Goal: Obtain resource: Obtain resource

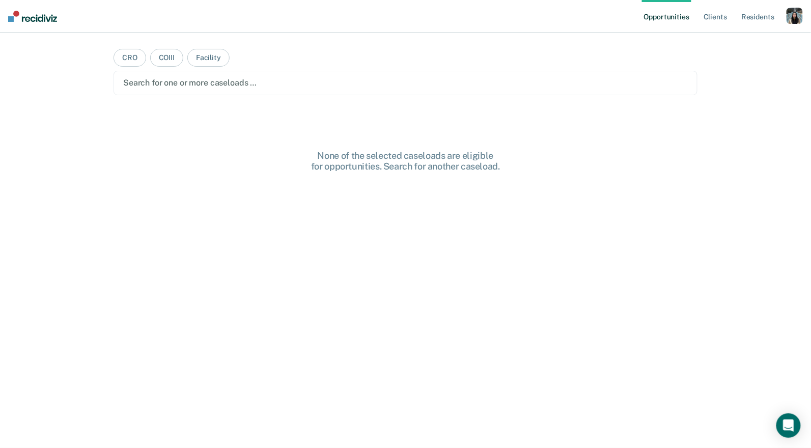
click at [797, 18] on div "button" at bounding box center [795, 16] width 16 height 16
click at [732, 38] on link "Profile" at bounding box center [754, 41] width 82 height 9
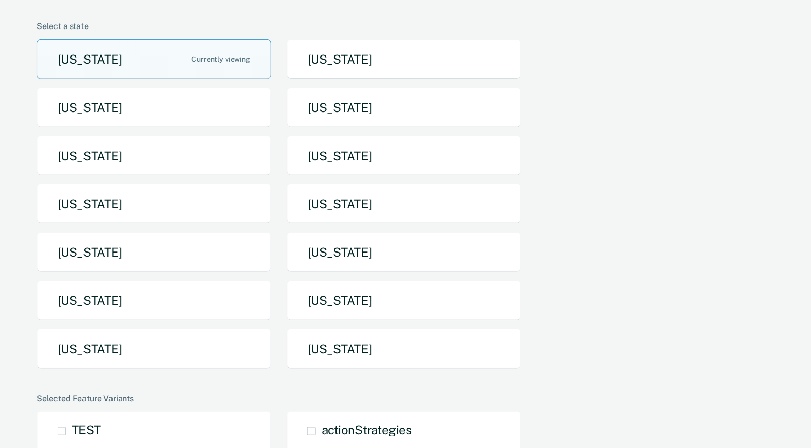
scroll to position [92, 0]
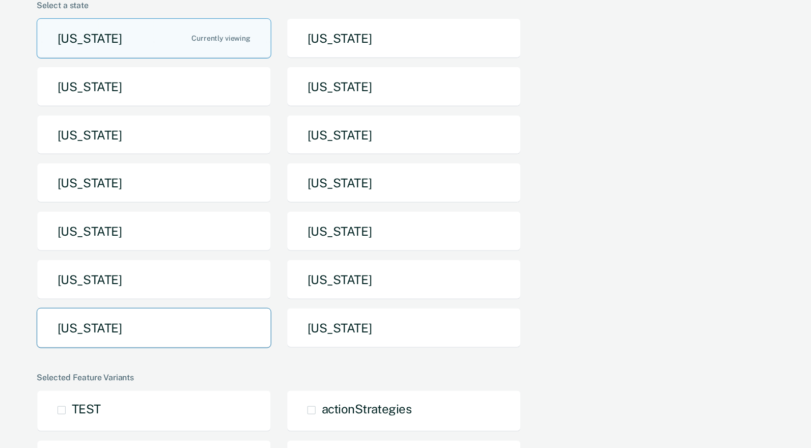
click at [204, 338] on button "[US_STATE]" at bounding box center [154, 328] width 235 height 40
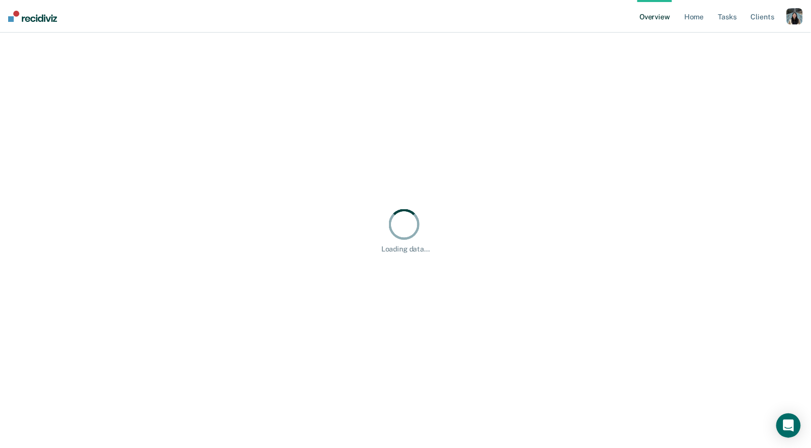
click at [707, 20] on ul "Overview Home Tasks Client s" at bounding box center [712, 16] width 149 height 33
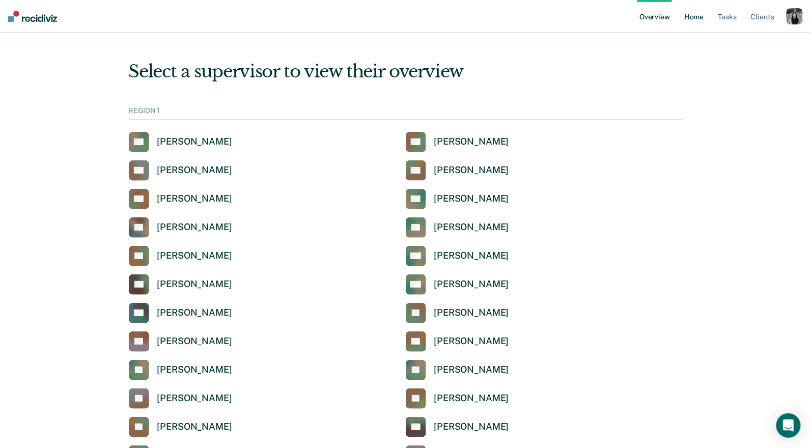
click at [693, 17] on link "Home" at bounding box center [693, 16] width 23 height 33
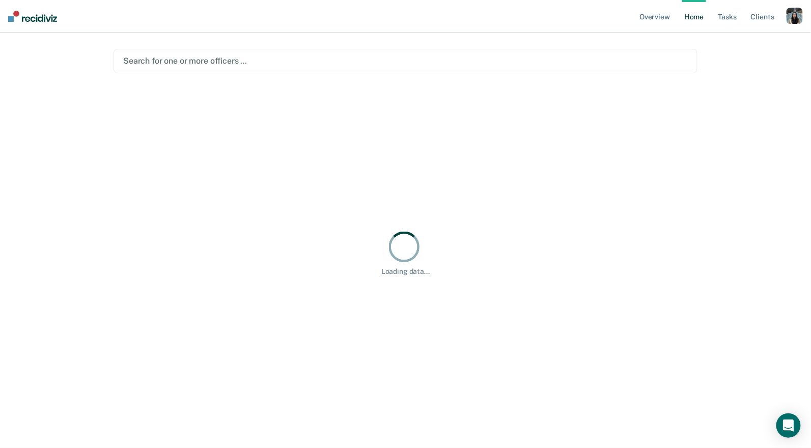
click at [284, 61] on div at bounding box center [405, 61] width 565 height 12
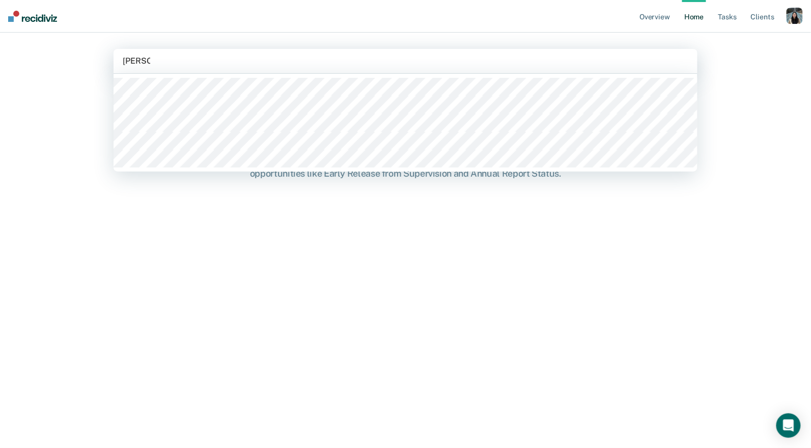
type input "[PERSON_NAME]"
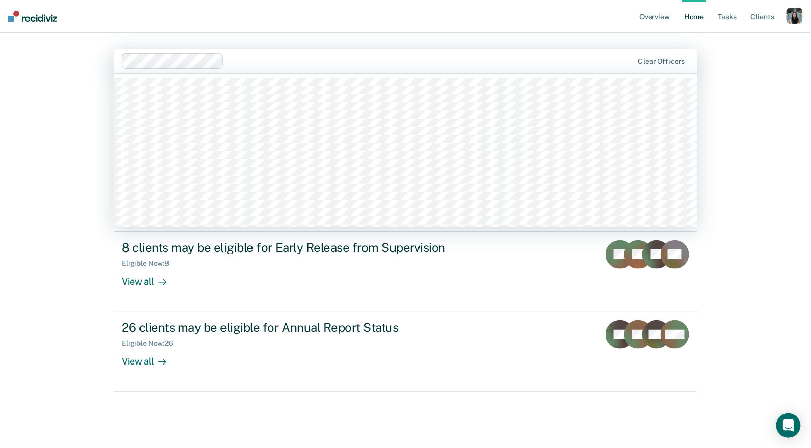
click at [299, 60] on div at bounding box center [430, 61] width 405 height 12
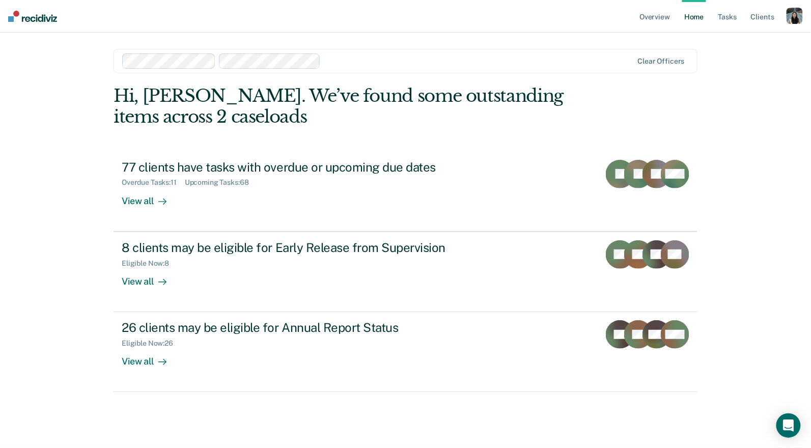
click at [350, 67] on div at bounding box center [378, 60] width 512 height 15
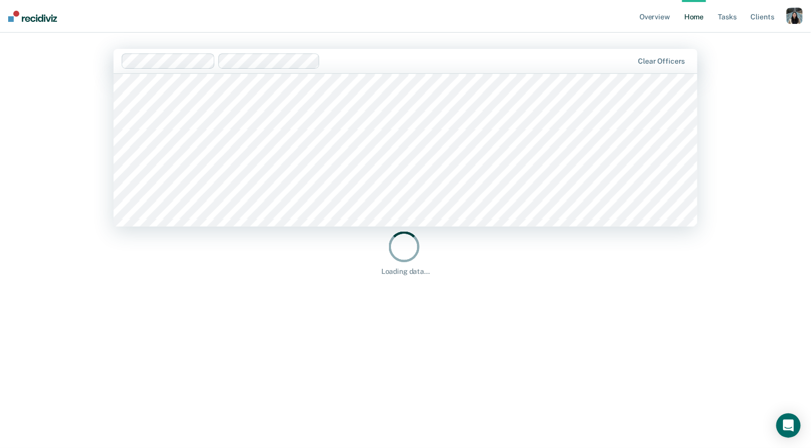
scroll to position [1227, 0]
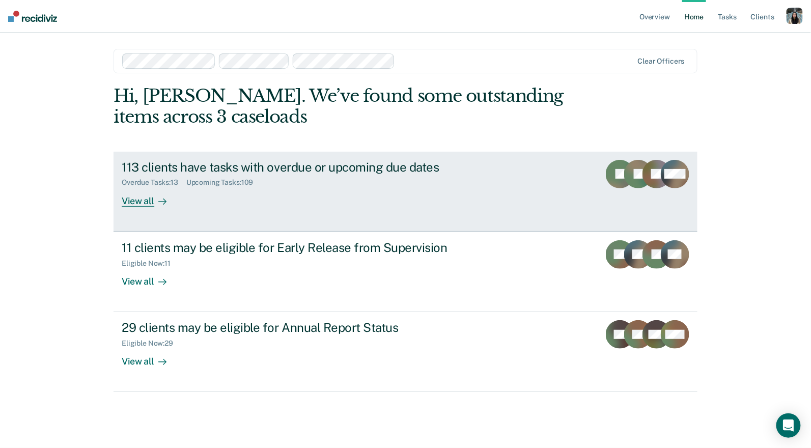
click at [272, 183] on div "Overdue Tasks : 13 Upcoming Tasks : 109" at bounding box center [301, 180] width 358 height 13
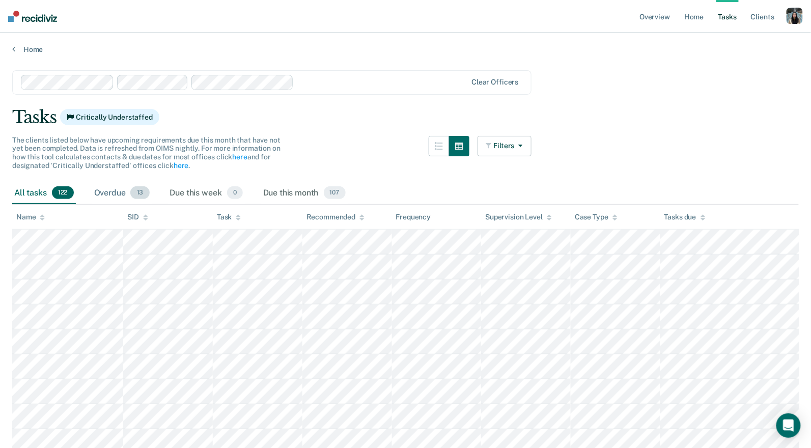
click at [122, 193] on div "Overdue 13" at bounding box center [122, 193] width 60 height 22
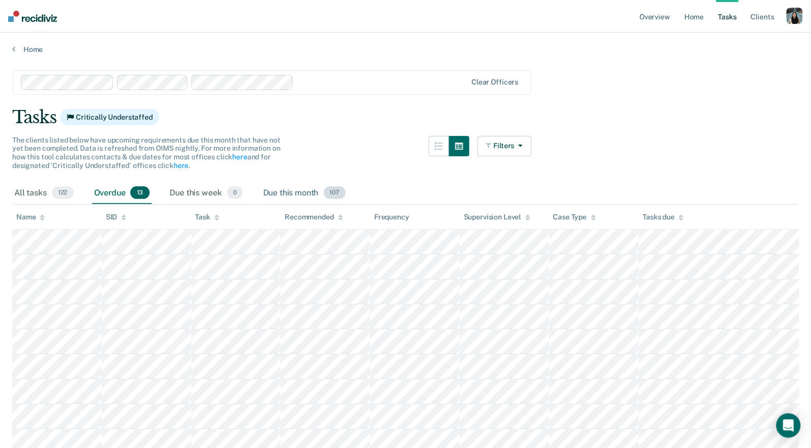
click at [289, 186] on div "Due this month 107" at bounding box center [304, 193] width 87 height 22
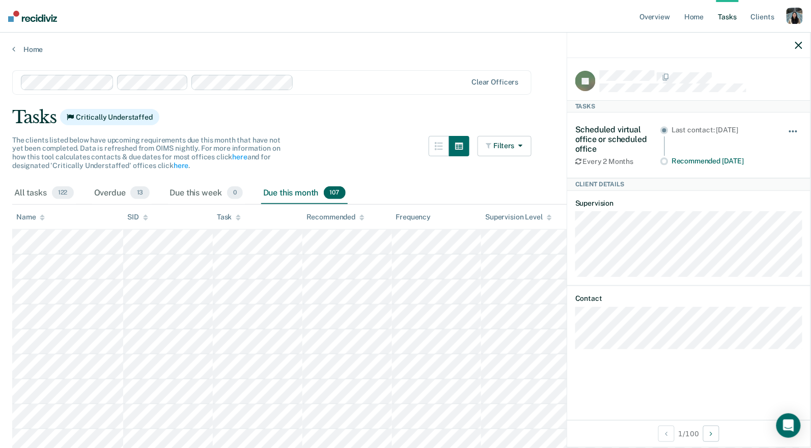
click at [796, 131] on button "button" at bounding box center [793, 136] width 17 height 16
click at [440, 146] on icon "button" at bounding box center [439, 146] width 8 height 8
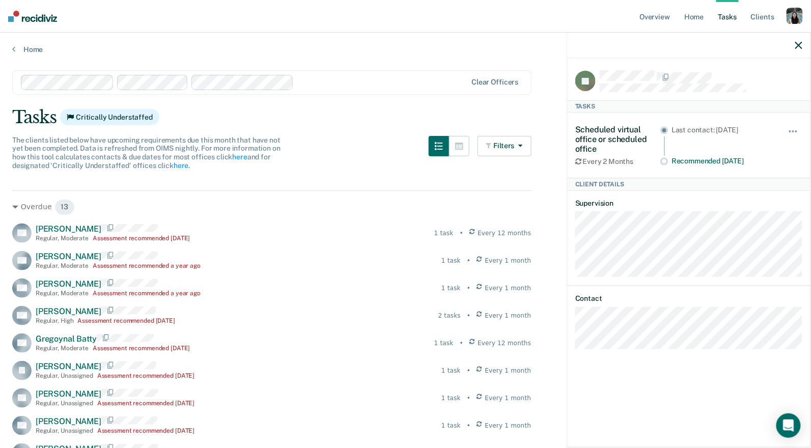
click at [798, 46] on icon "button" at bounding box center [799, 45] width 7 height 7
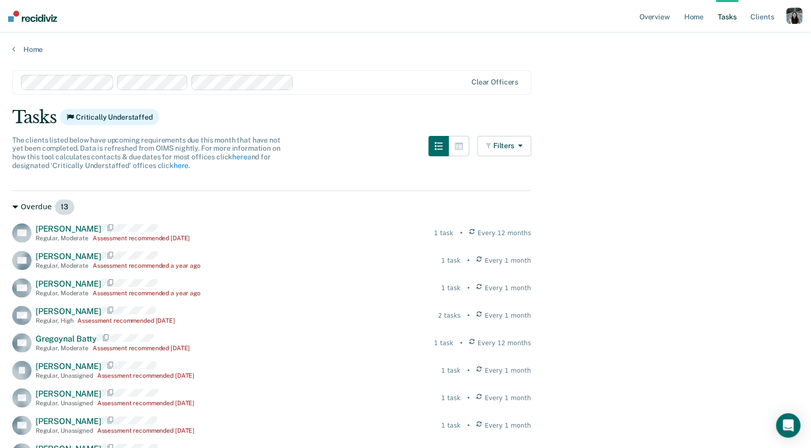
click at [19, 208] on div "Overdue 13" at bounding box center [272, 207] width 520 height 16
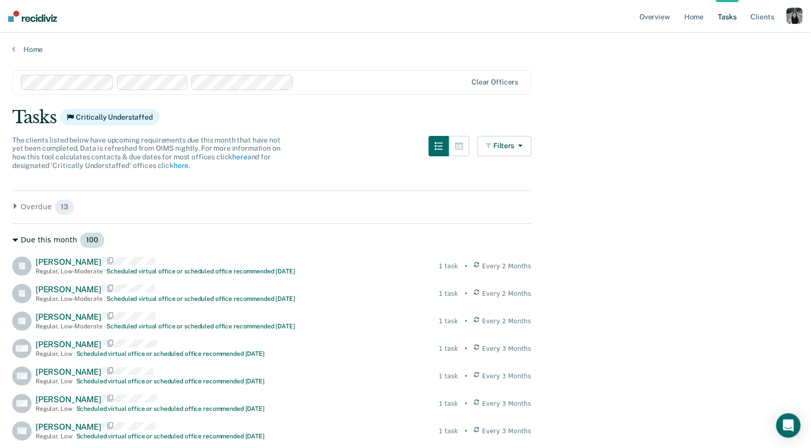
click at [12, 243] on icon at bounding box center [15, 240] width 6 height 6
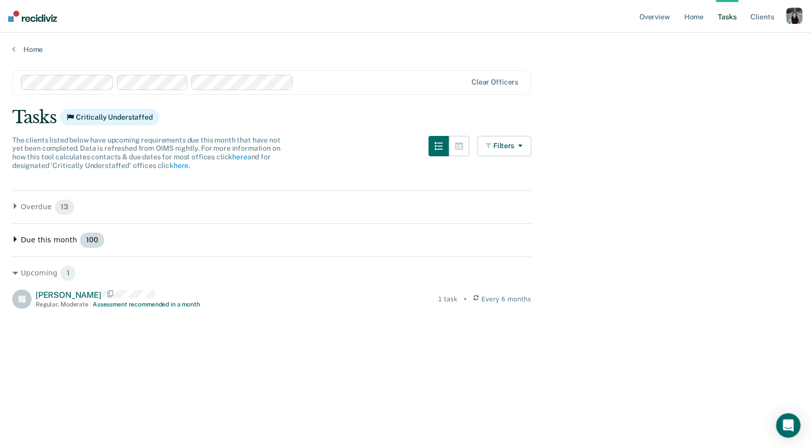
click at [19, 240] on div "Due this month 100" at bounding box center [272, 240] width 520 height 16
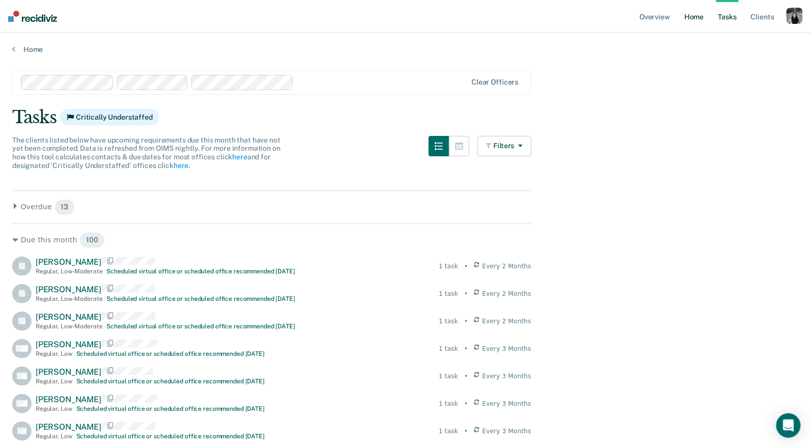
click at [698, 18] on link "Home" at bounding box center [693, 16] width 23 height 33
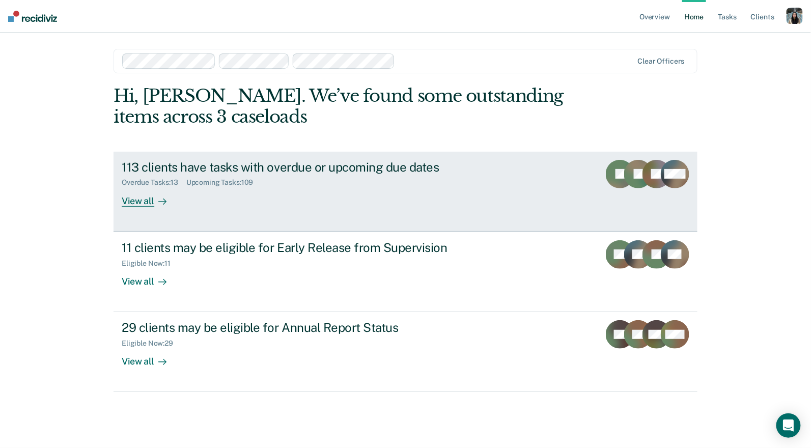
click at [161, 171] on div "113 clients have tasks with overdue or upcoming due dates" at bounding box center [301, 167] width 358 height 15
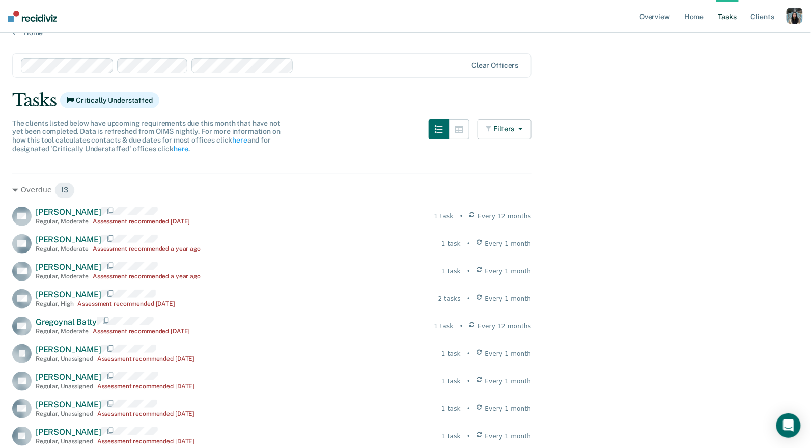
scroll to position [18, 0]
click at [14, 187] on icon at bounding box center [15, 189] width 6 height 6
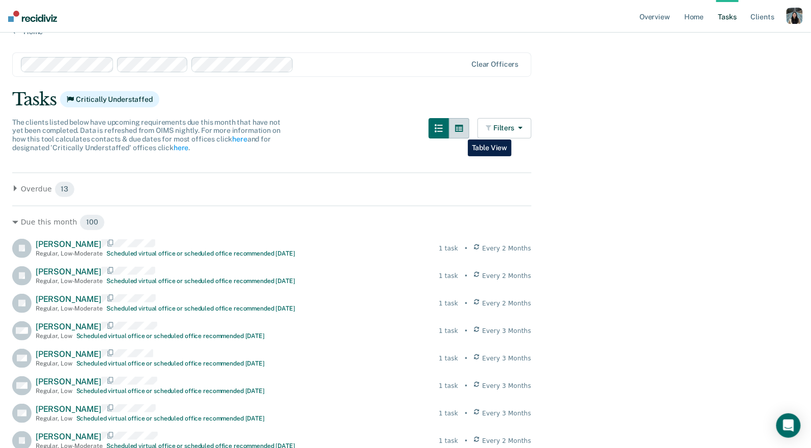
click at [460, 132] on button "button" at bounding box center [459, 128] width 20 height 20
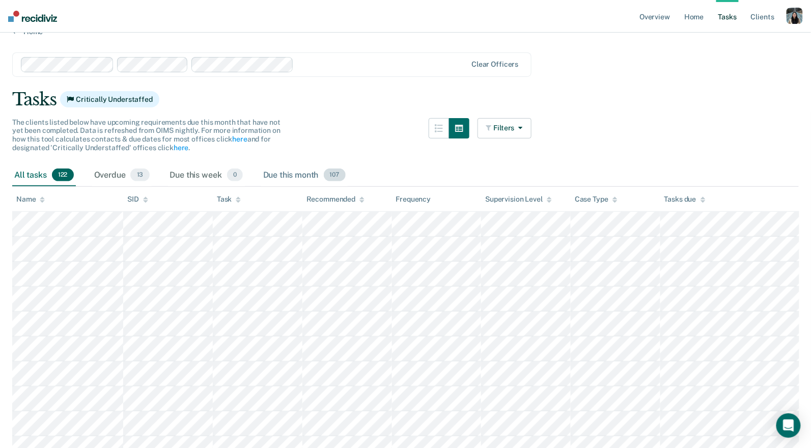
click at [287, 174] on div "Due this month 107" at bounding box center [304, 176] width 87 height 22
click at [703, 18] on link "Home" at bounding box center [693, 16] width 23 height 33
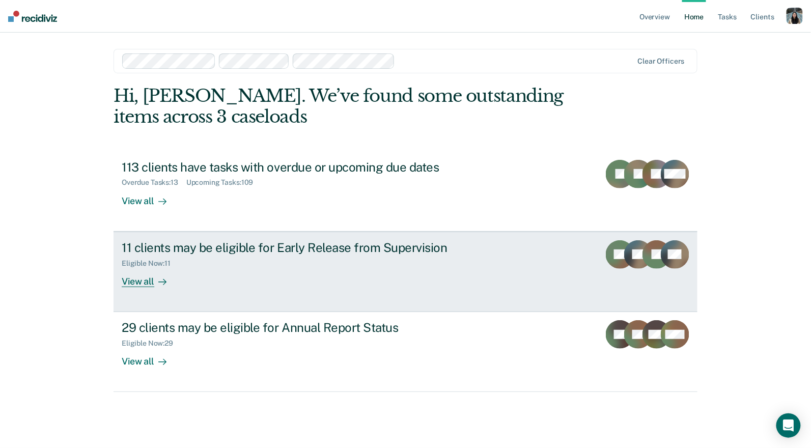
click at [493, 283] on div "11 clients may be eligible for Early Release from Supervision Eligible Now : 11…" at bounding box center [313, 263] width 382 height 47
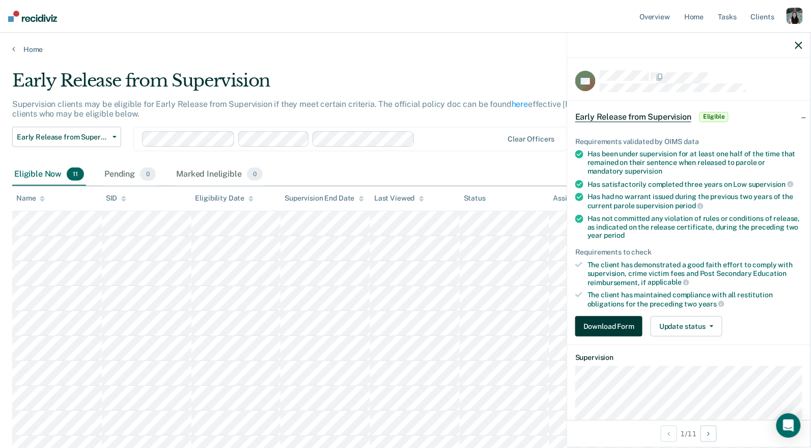
click at [591, 323] on button "Download Form" at bounding box center [609, 326] width 67 height 20
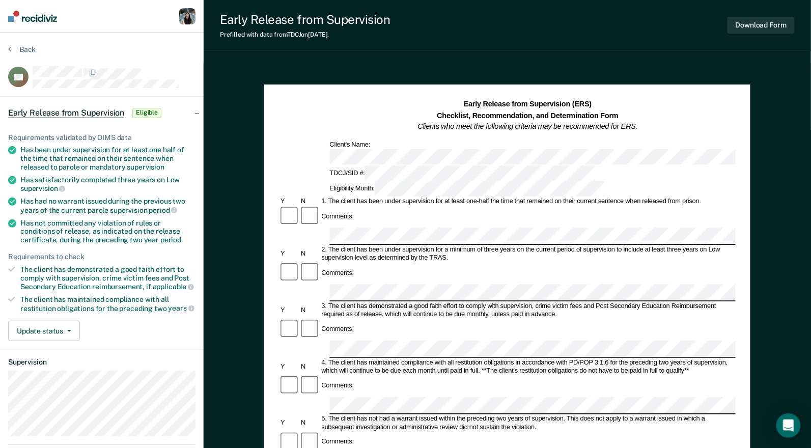
click at [566, 415] on div "5. The client has not had a warrant issued within the preceding two years of su…" at bounding box center [528, 423] width 416 height 16
click at [31, 43] on section "Back TB Early Release from Supervision Eligible Requirements validated by OIMS …" at bounding box center [102, 281] width 204 height 496
click at [31, 47] on button "Back" at bounding box center [22, 49] width 28 height 9
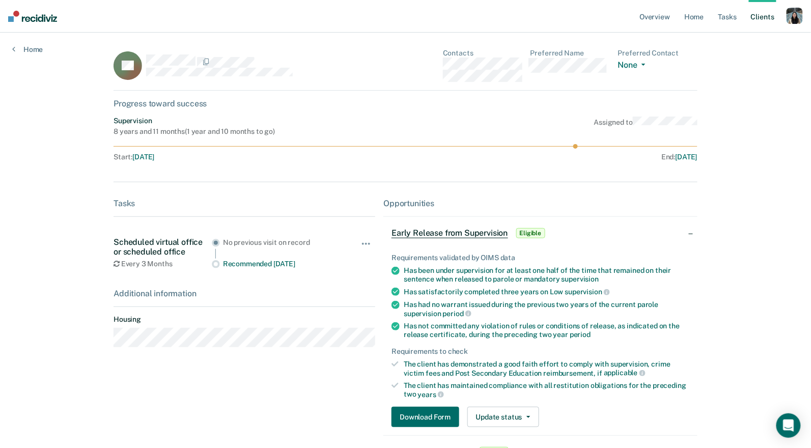
click at [773, 17] on link "Client s" at bounding box center [763, 16] width 28 height 33
